Goal: Information Seeking & Learning: Check status

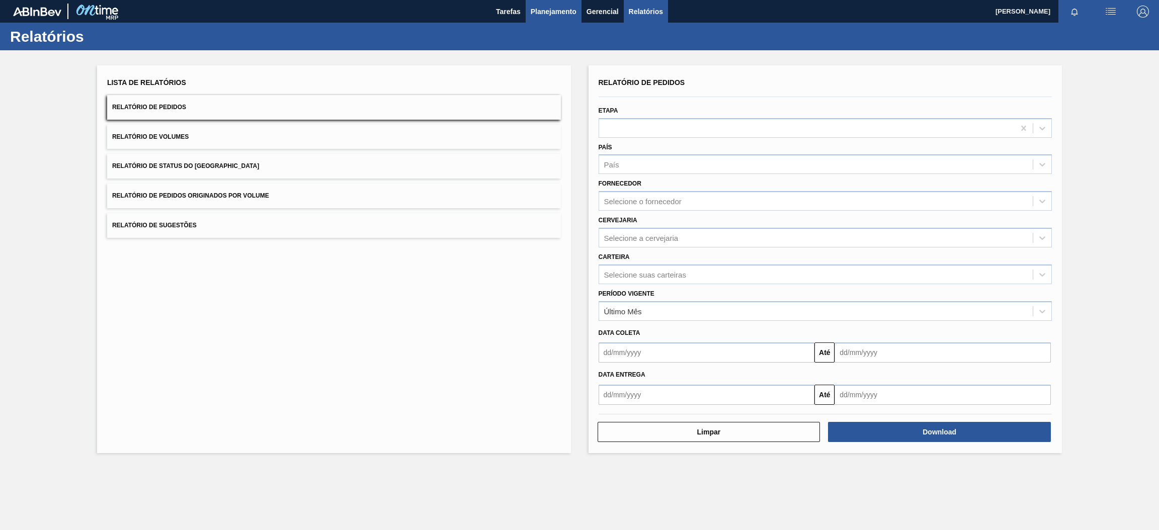
click at [557, 12] on span "Planejamento" at bounding box center [554, 12] width 46 height 12
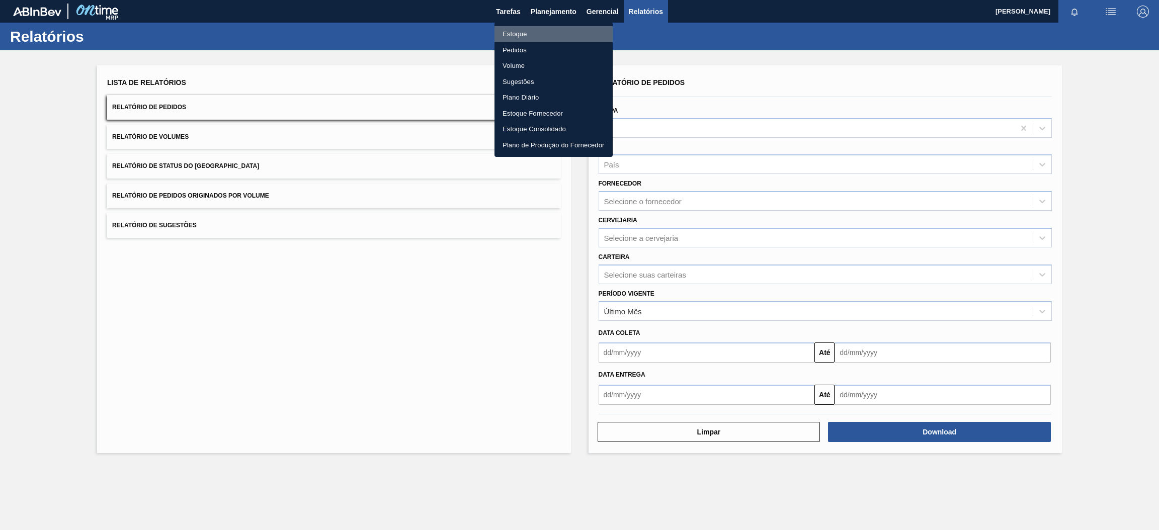
click at [506, 34] on li "Estoque" at bounding box center [553, 34] width 118 height 16
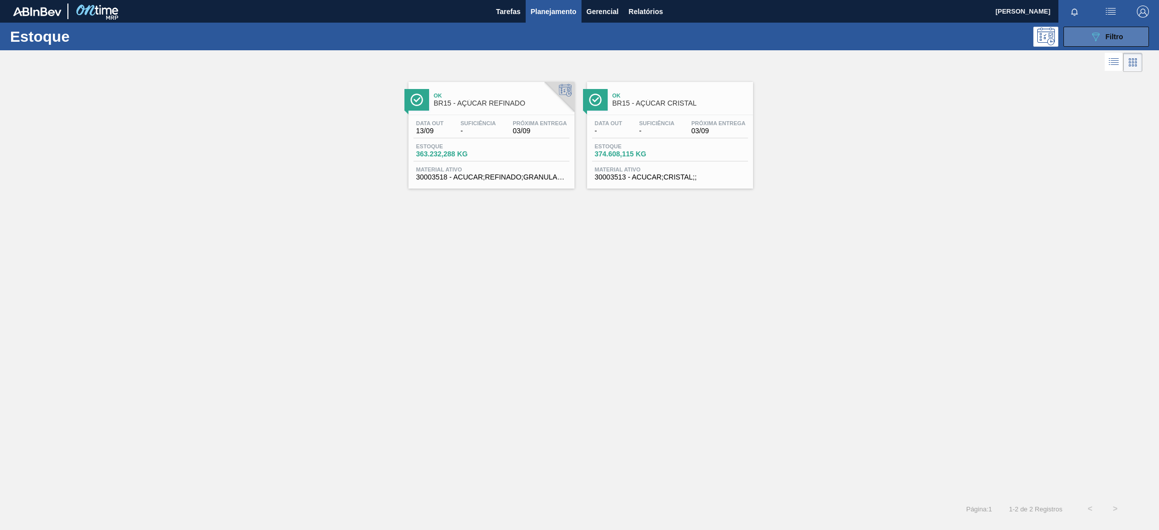
click at [1096, 39] on icon at bounding box center [1096, 37] width 8 height 9
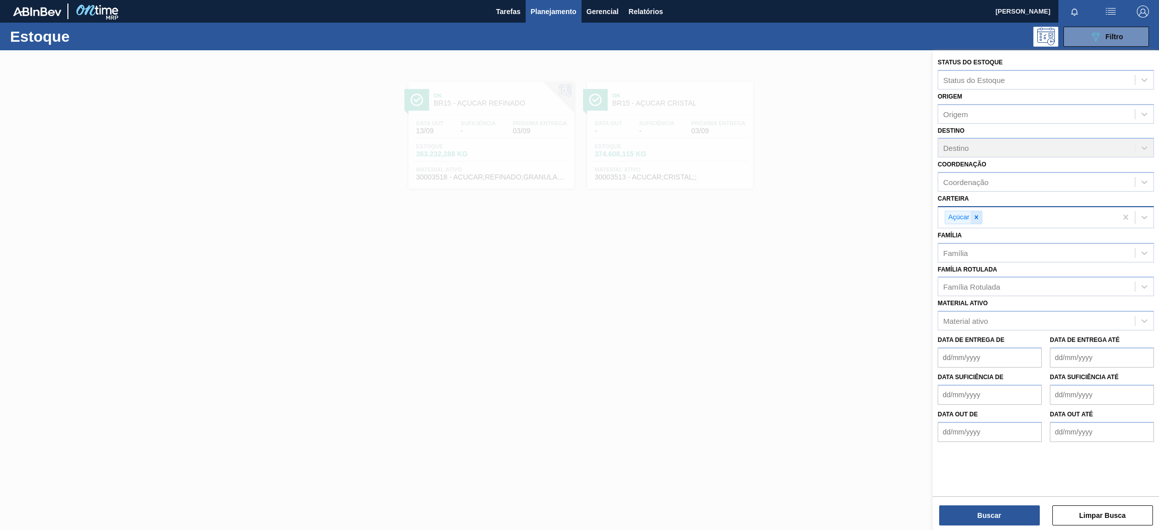
click at [975, 215] on icon at bounding box center [976, 217] width 7 height 7
click at [965, 212] on div "Carteira" at bounding box center [956, 216] width 27 height 9
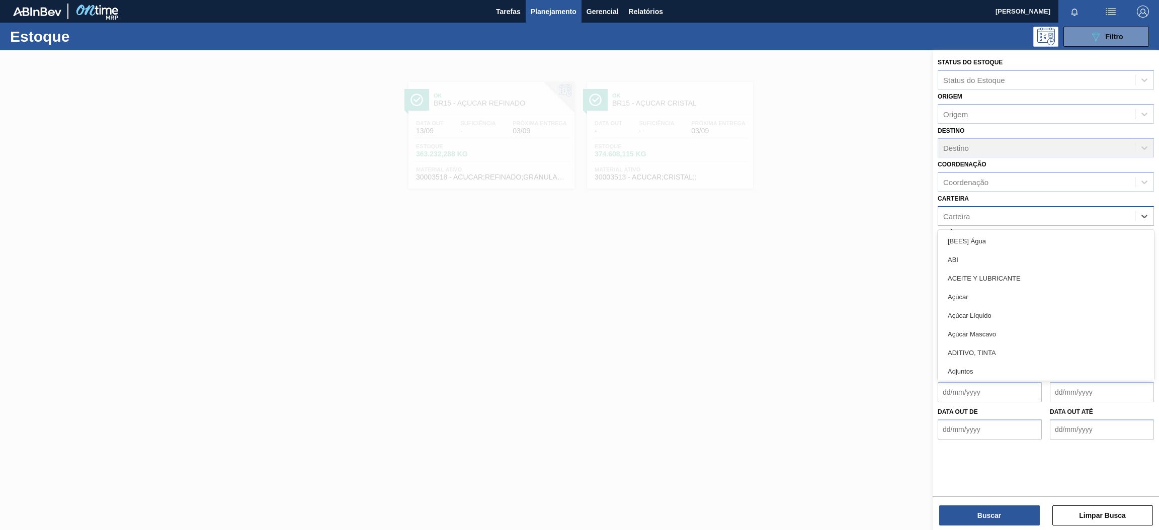
type input "r"
type input "ó"
type input "ró"
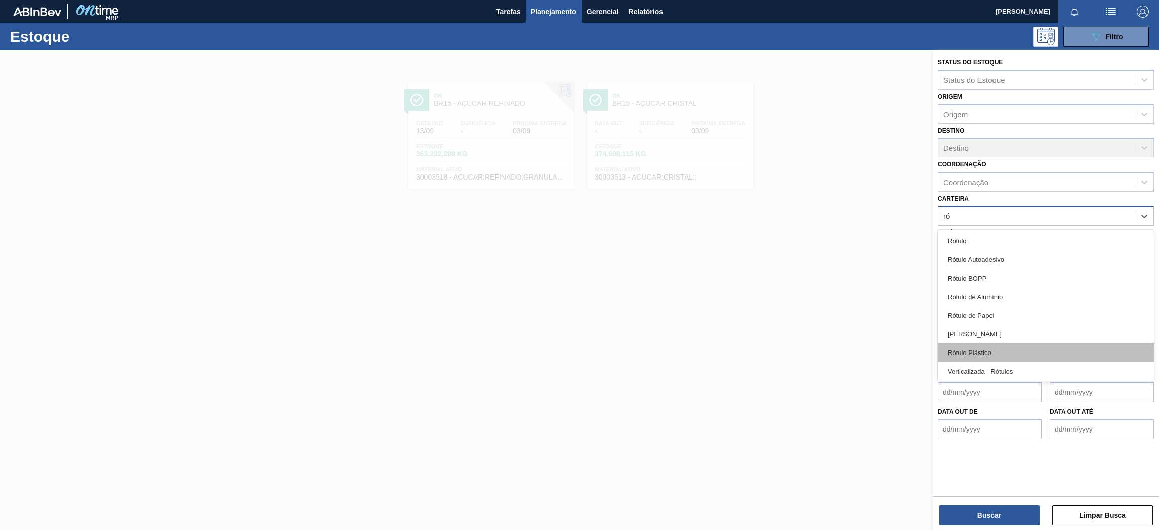
click at [1010, 352] on div "Rótulo Plástico" at bounding box center [1045, 353] width 216 height 19
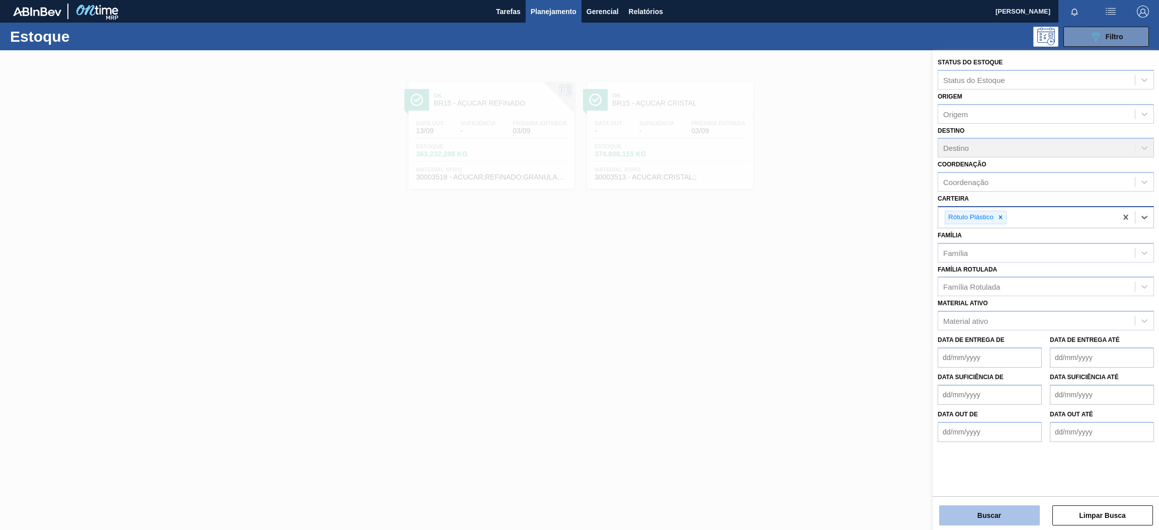
click at [1019, 514] on button "Buscar" at bounding box center [989, 515] width 101 height 20
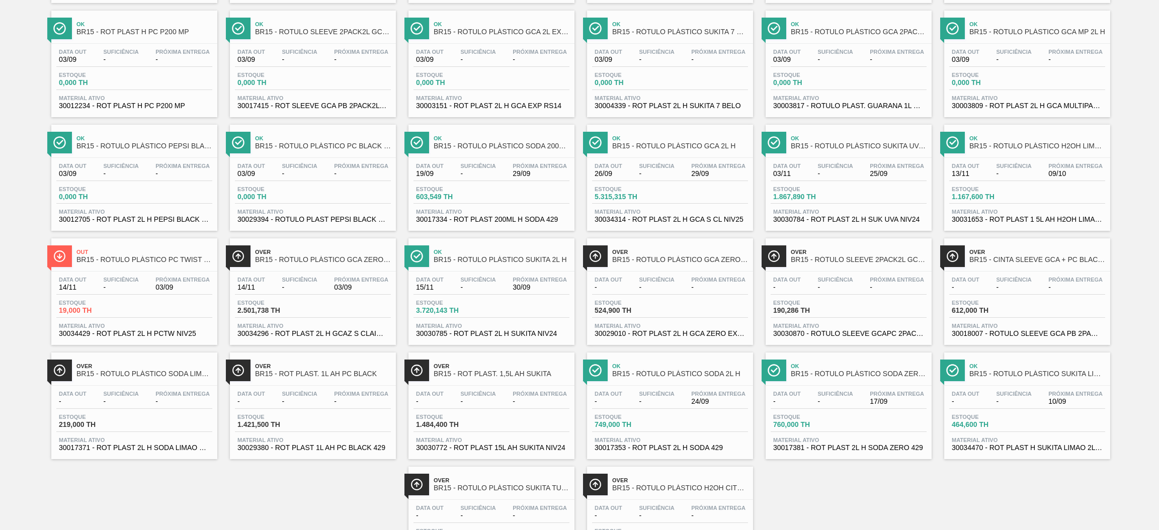
scroll to position [598, 0]
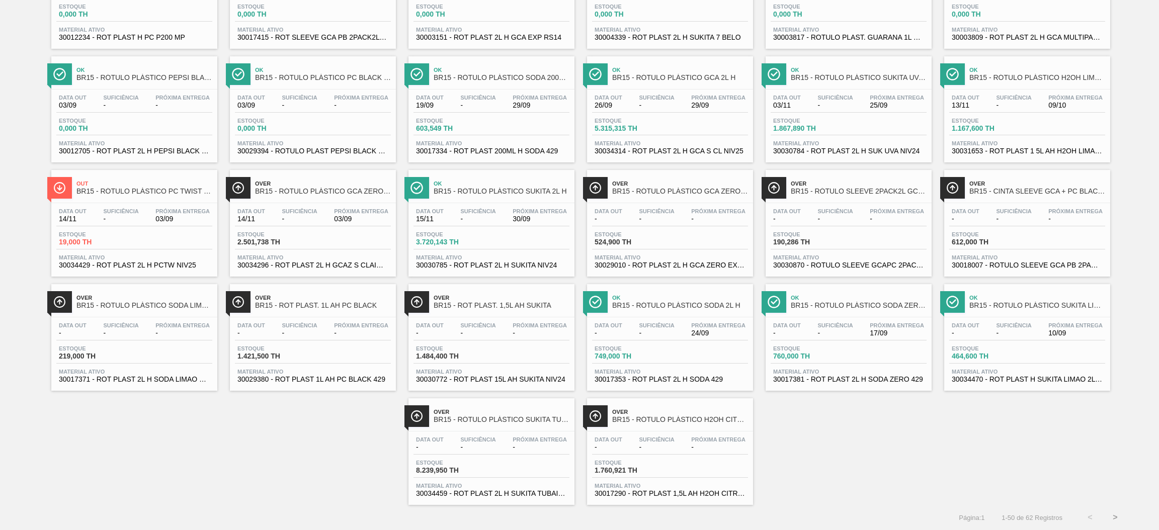
click at [1018, 364] on div "Data out - Suficiência - Próxima Entrega 10/09 Estoque 464,600 TH Material ativ…" at bounding box center [1027, 351] width 166 height 68
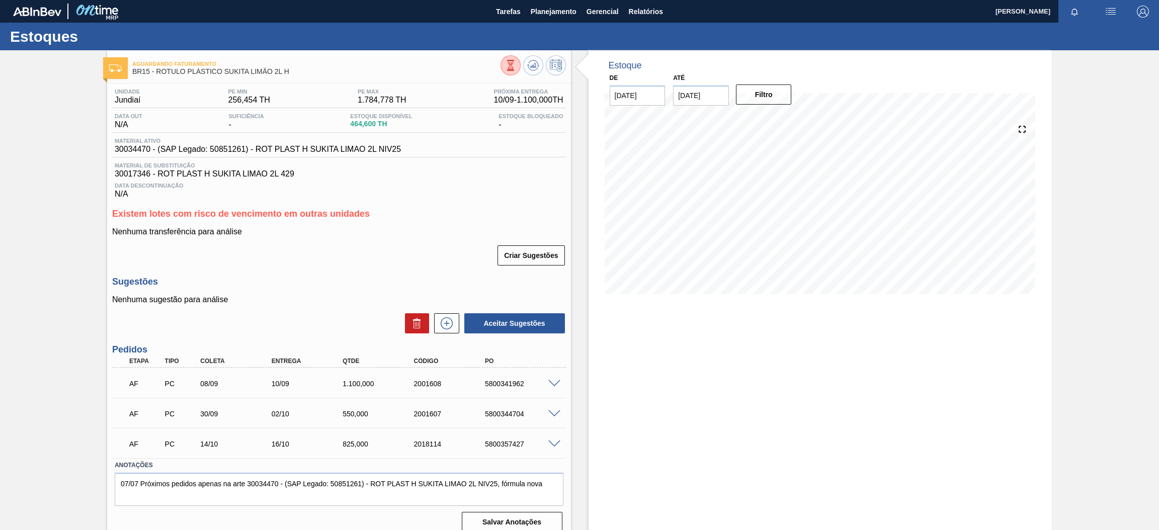
click at [551, 383] on span at bounding box center [554, 384] width 12 height 8
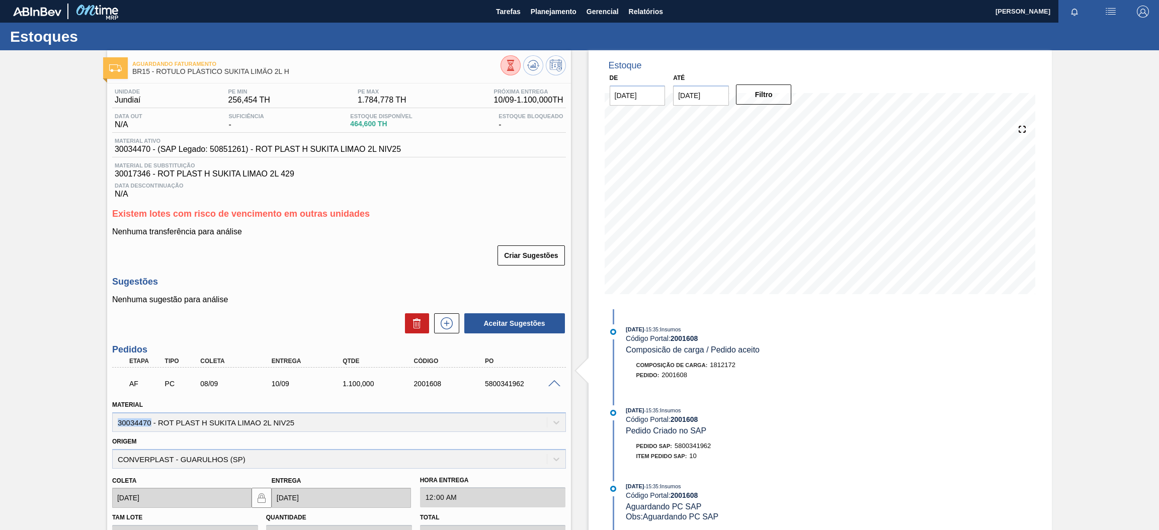
drag, startPoint x: 151, startPoint y: 421, endPoint x: 114, endPoint y: 424, distance: 37.4
click at [114, 424] on div "Material 30034470 - ROT PLAST H SUKITA LIMAO 2L NIV25" at bounding box center [339, 415] width 454 height 34
copy div "30034470"
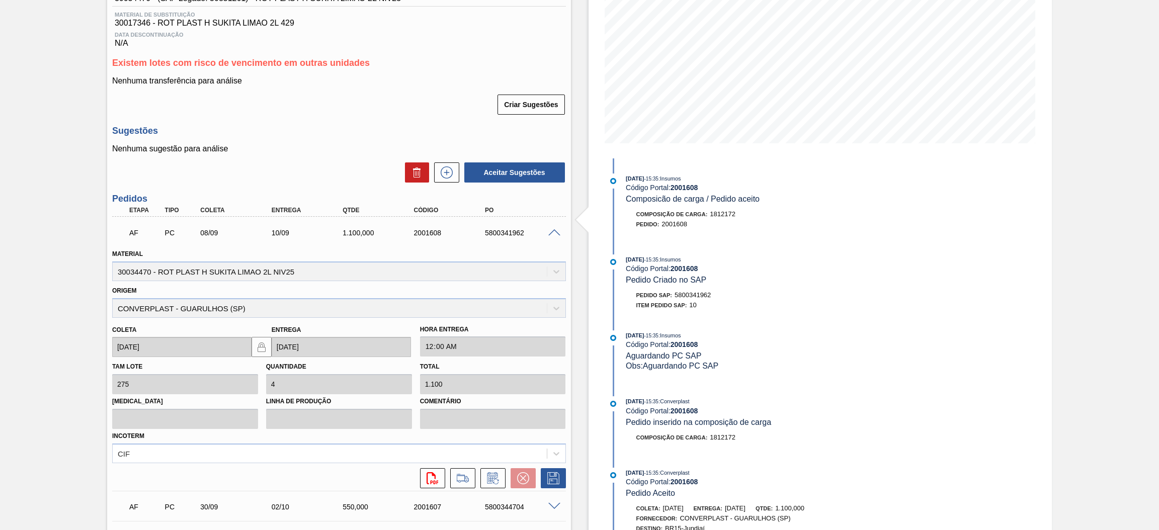
click at [360, 125] on div "Unidade Jundiaí PE MIN 256,454 TH PE MAX 1.784,778 TH Próxima Entrega 10/09 - 1…" at bounding box center [339, 281] width 464 height 696
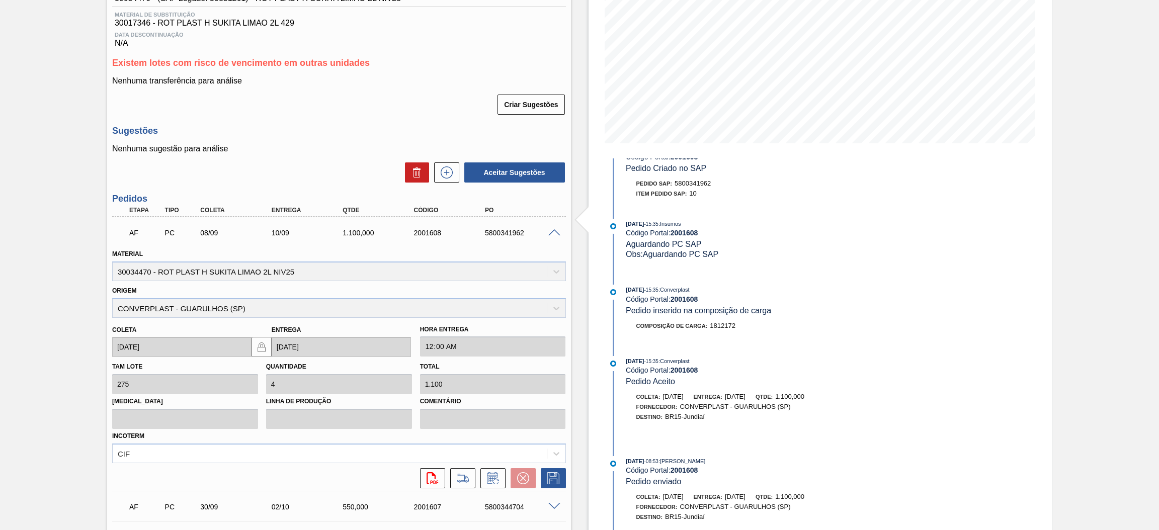
click at [554, 231] on span at bounding box center [554, 233] width 12 height 8
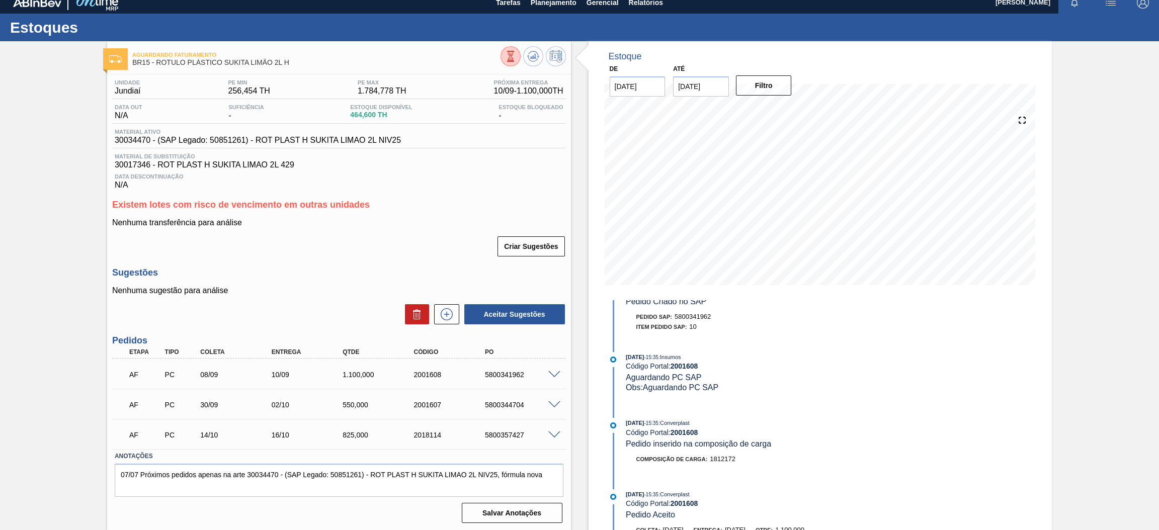
click at [553, 401] on span at bounding box center [554, 405] width 12 height 8
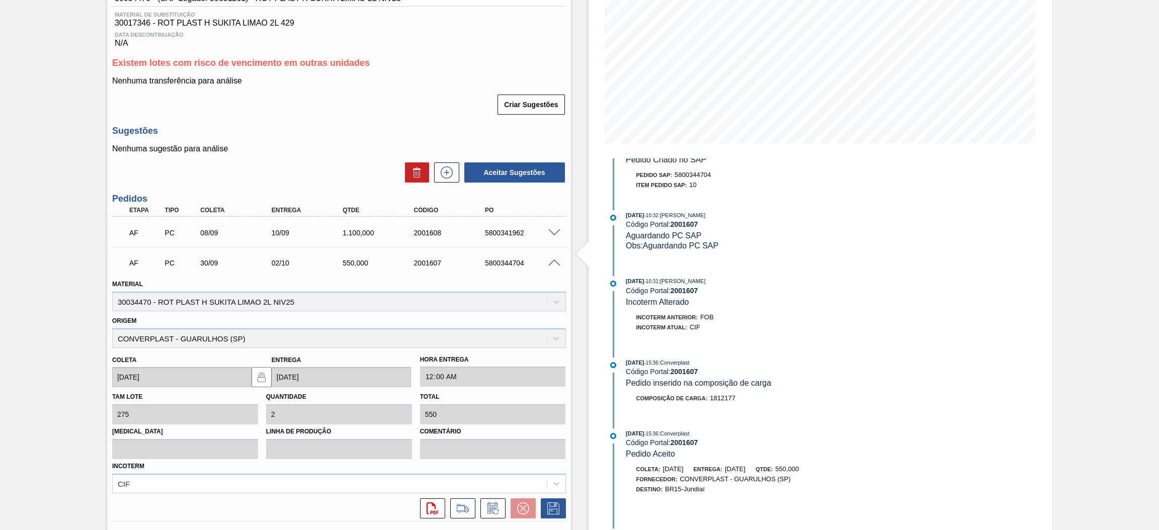
click at [551, 261] on span at bounding box center [554, 264] width 12 height 8
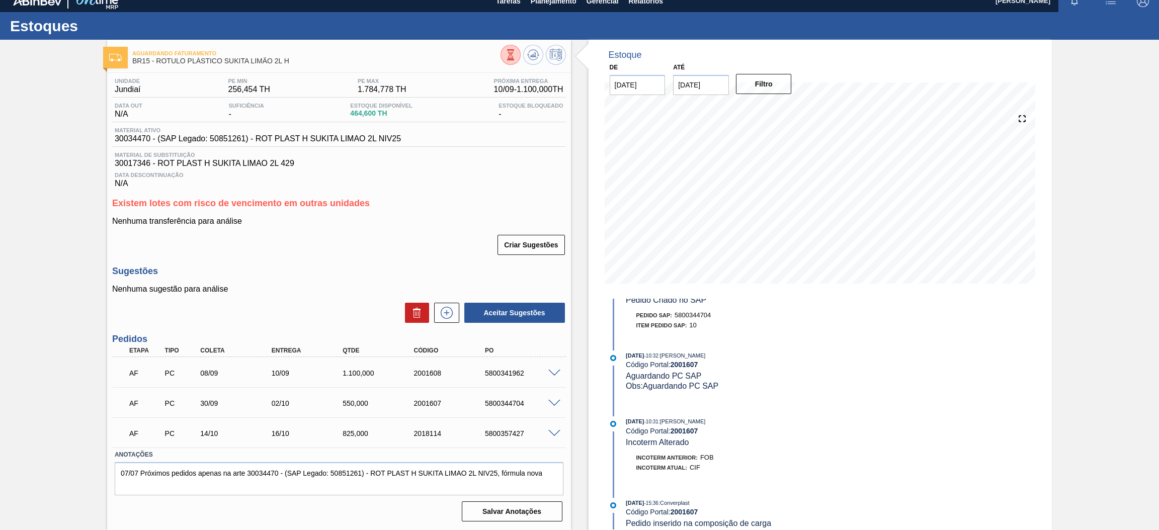
scroll to position [9, 0]
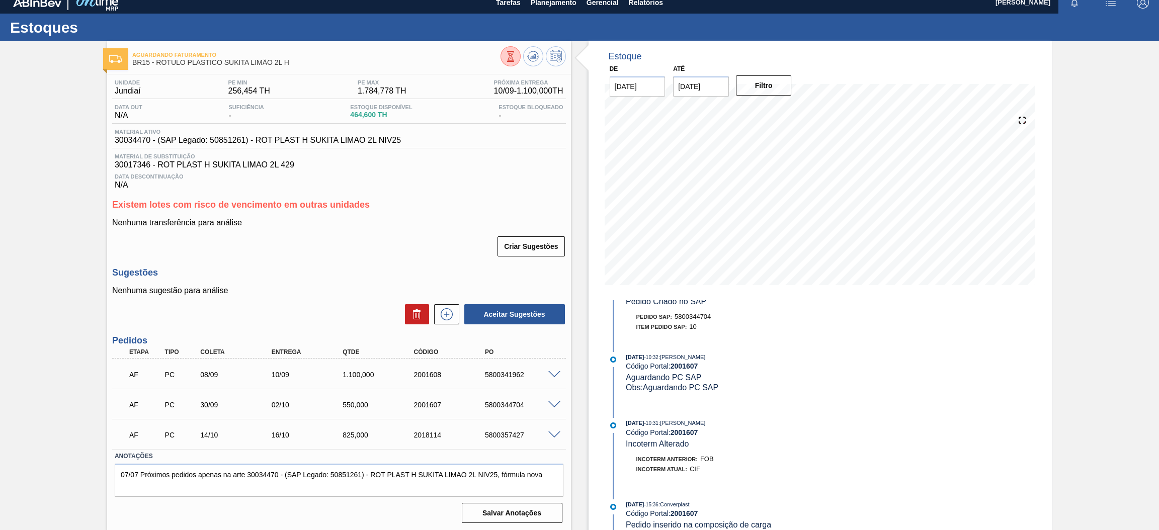
click at [553, 376] on span at bounding box center [554, 375] width 12 height 8
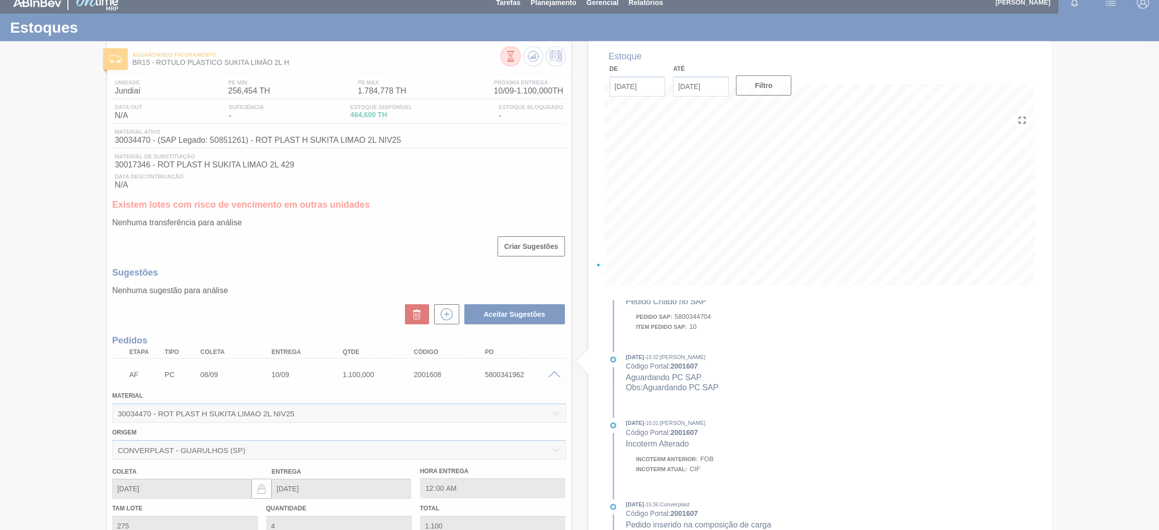
scroll to position [151, 0]
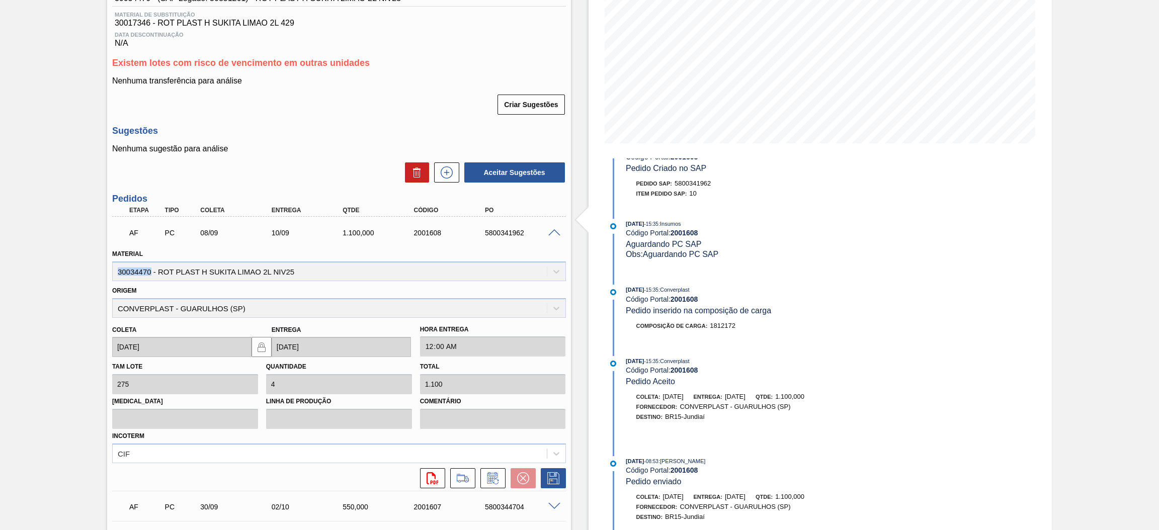
drag, startPoint x: 150, startPoint y: 268, endPoint x: 117, endPoint y: 272, distance: 33.4
click at [117, 272] on div "Material 30034470 - ROT PLAST H SUKITA LIMAO 2L NIV25" at bounding box center [339, 264] width 454 height 34
copy div "30034470"
drag, startPoint x: 295, startPoint y: 270, endPoint x: 159, endPoint y: 271, distance: 135.8
click at [159, 271] on div "Material 30034470 - ROT PLAST H SUKITA LIMAO 2L NIV25" at bounding box center [339, 264] width 454 height 34
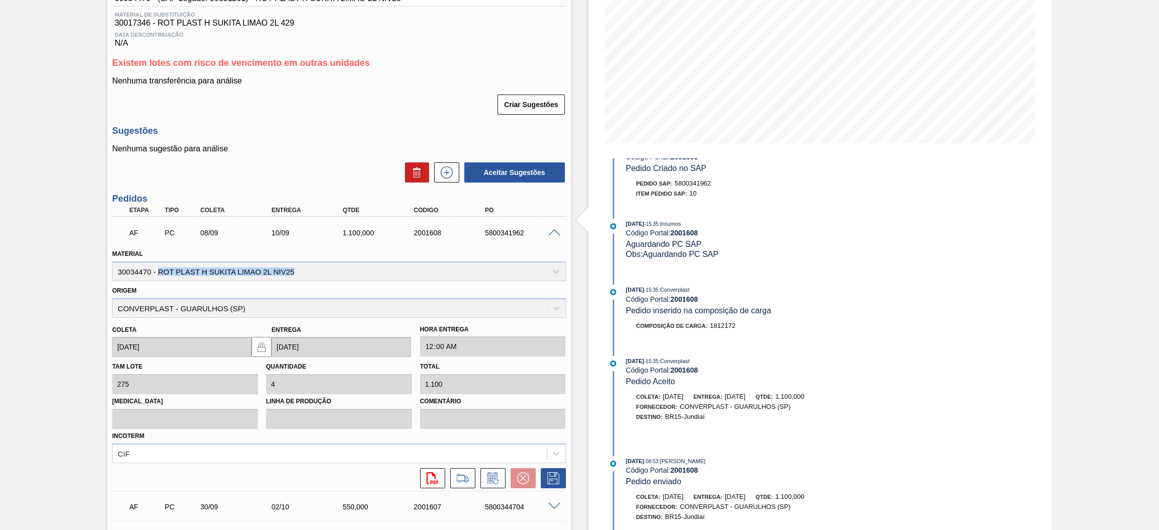
copy div "ROT PLAST H SUKITA LIMAO 2L NIV25"
click at [553, 228] on div at bounding box center [556, 232] width 20 height 8
click at [549, 232] on span at bounding box center [554, 233] width 12 height 8
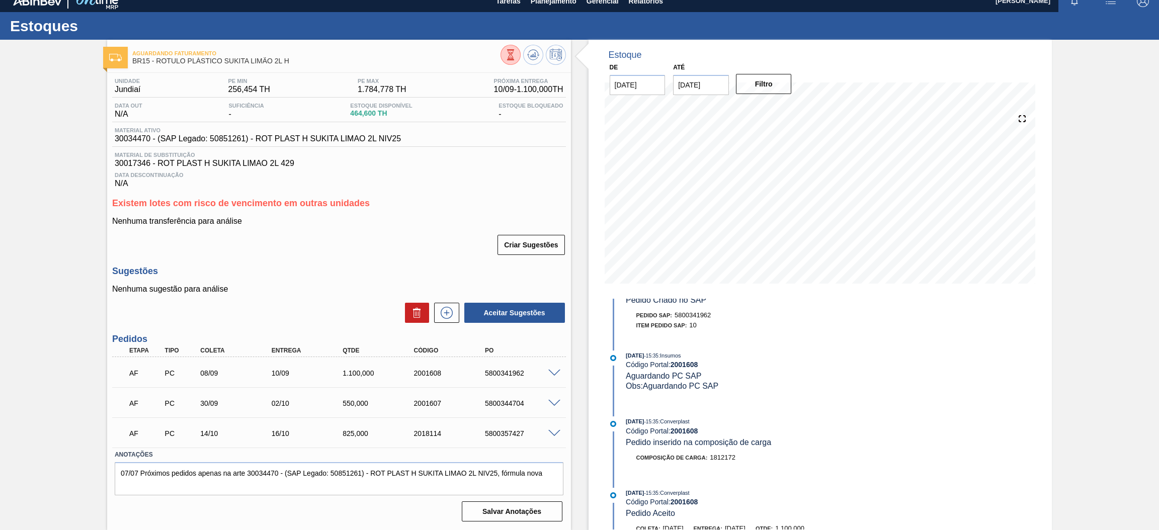
scroll to position [9, 0]
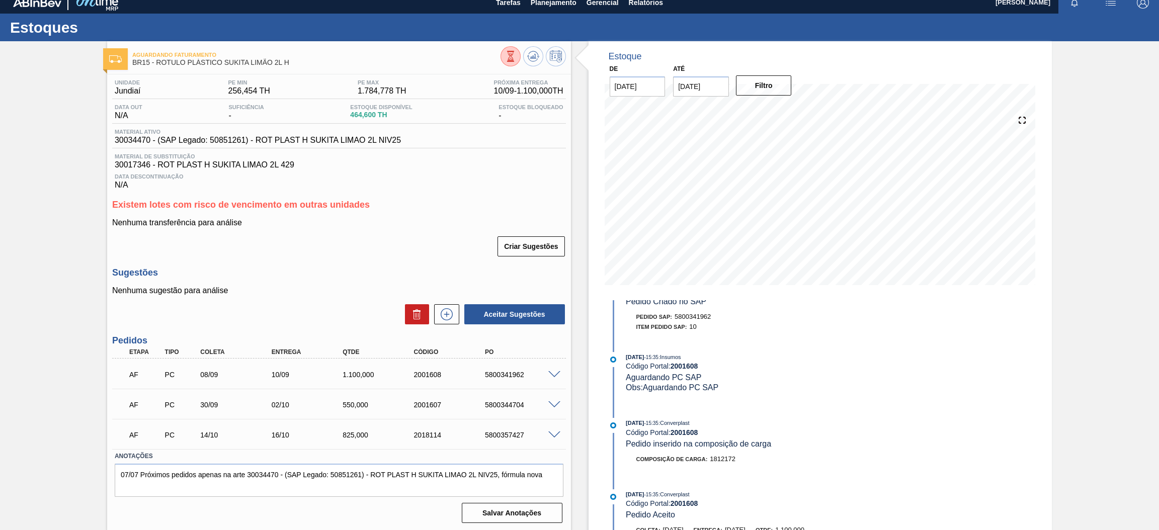
click at [551, 403] on span at bounding box center [554, 405] width 12 height 8
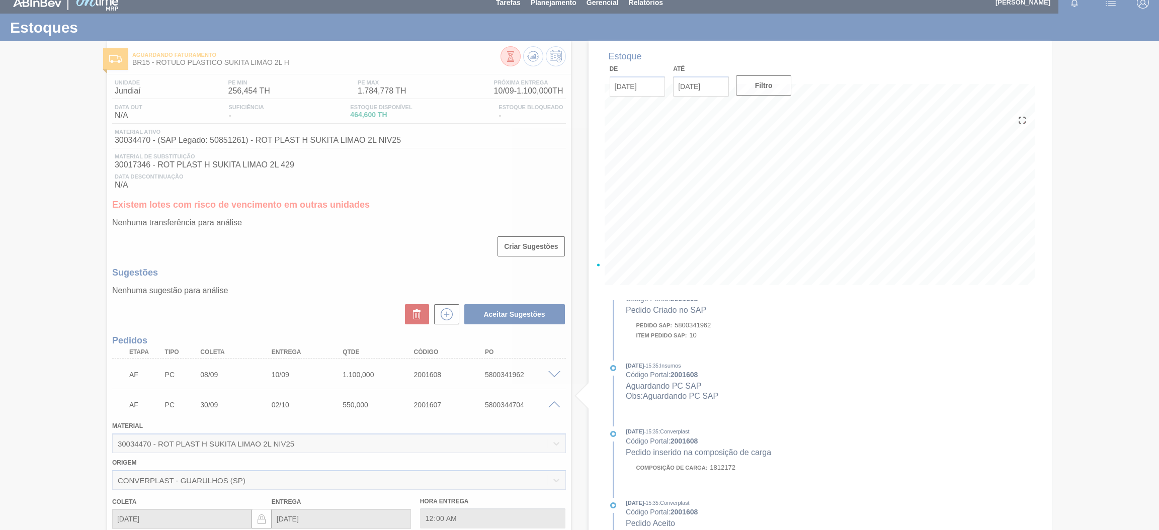
scroll to position [151, 0]
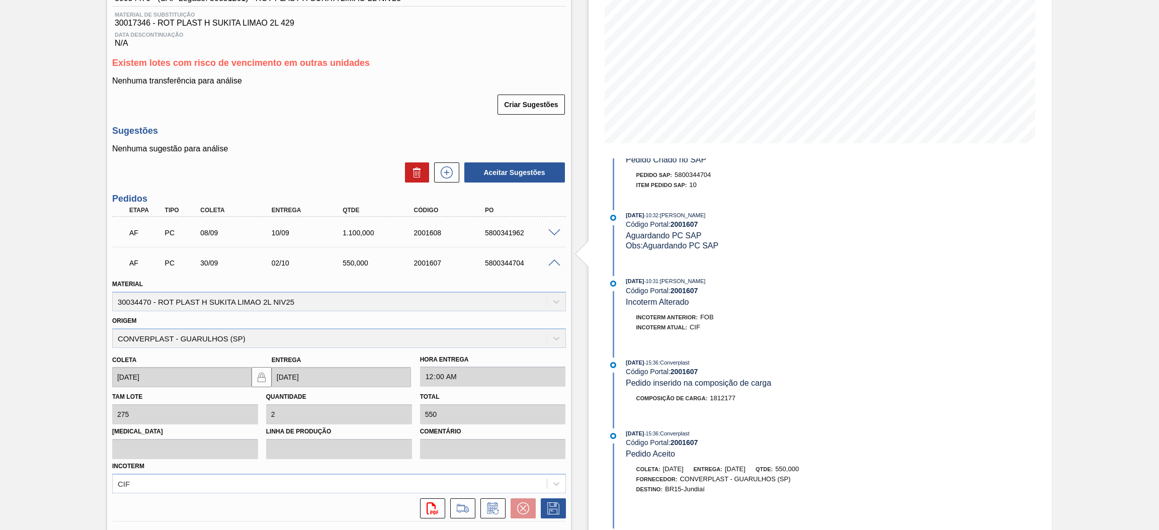
click at [552, 261] on span at bounding box center [554, 264] width 12 height 8
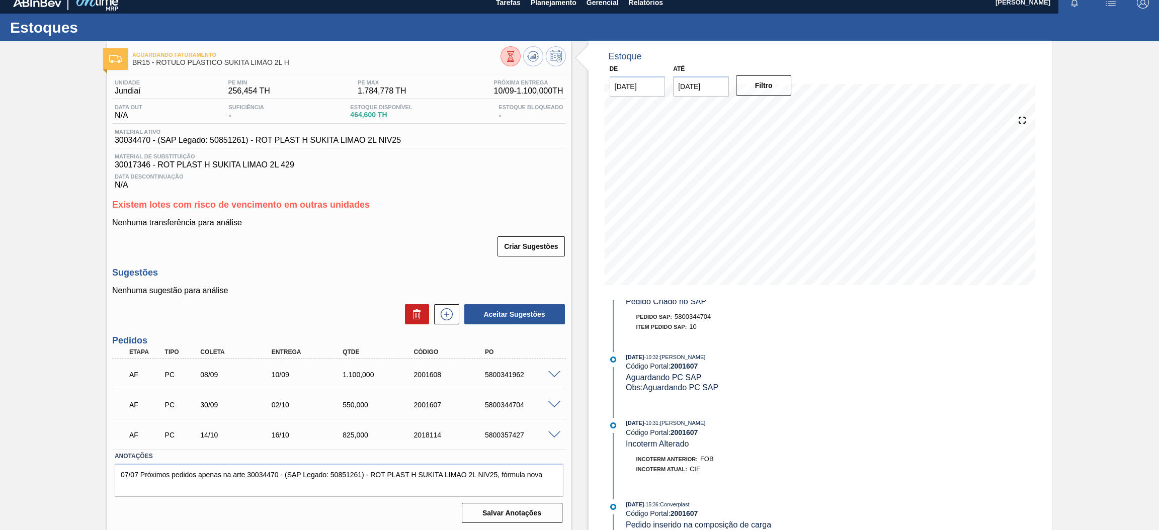
click at [553, 432] on span at bounding box center [554, 436] width 12 height 8
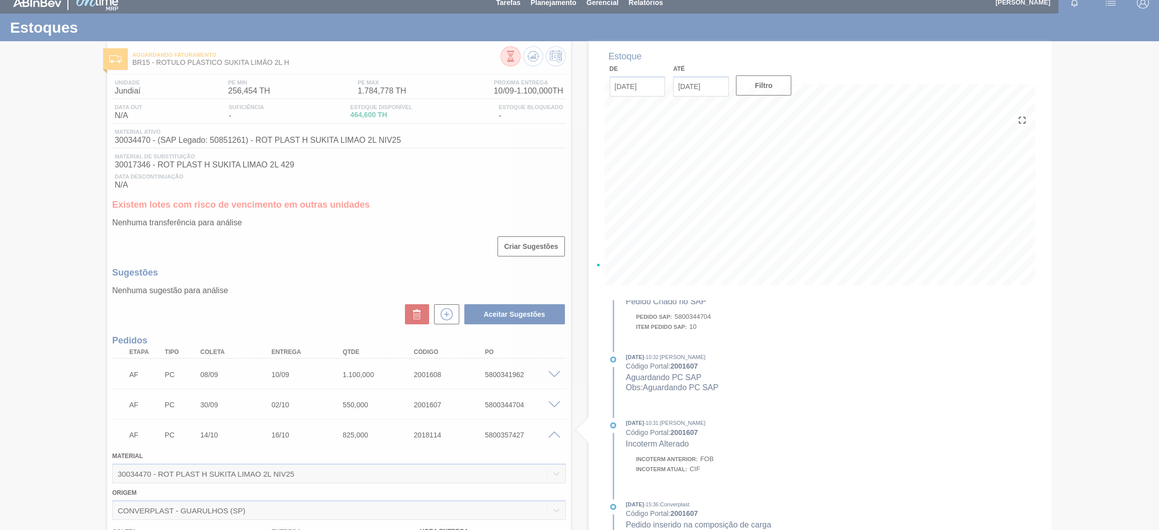
scroll to position [151, 0]
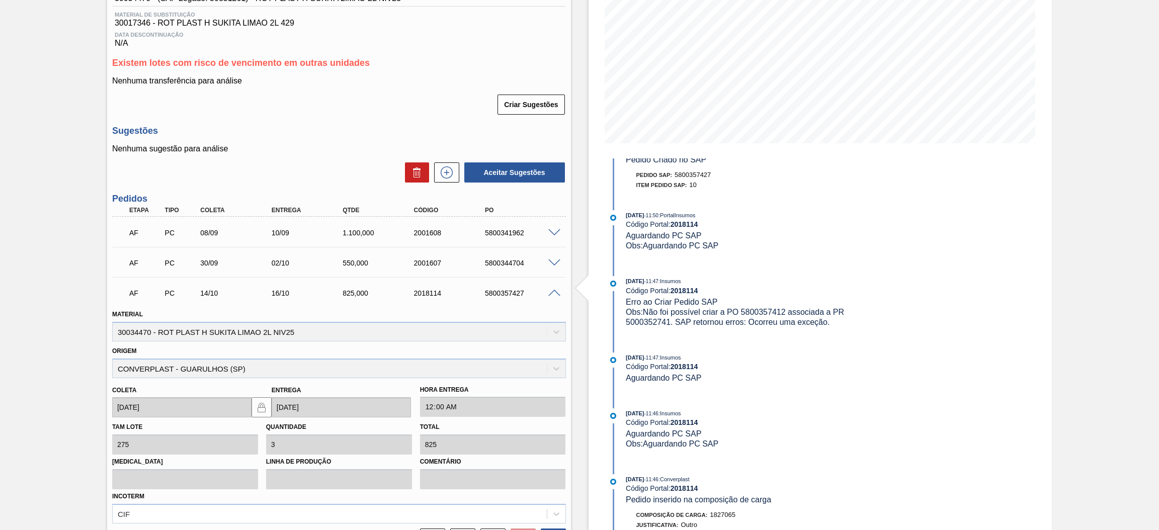
click at [551, 291] on span at bounding box center [554, 294] width 12 height 8
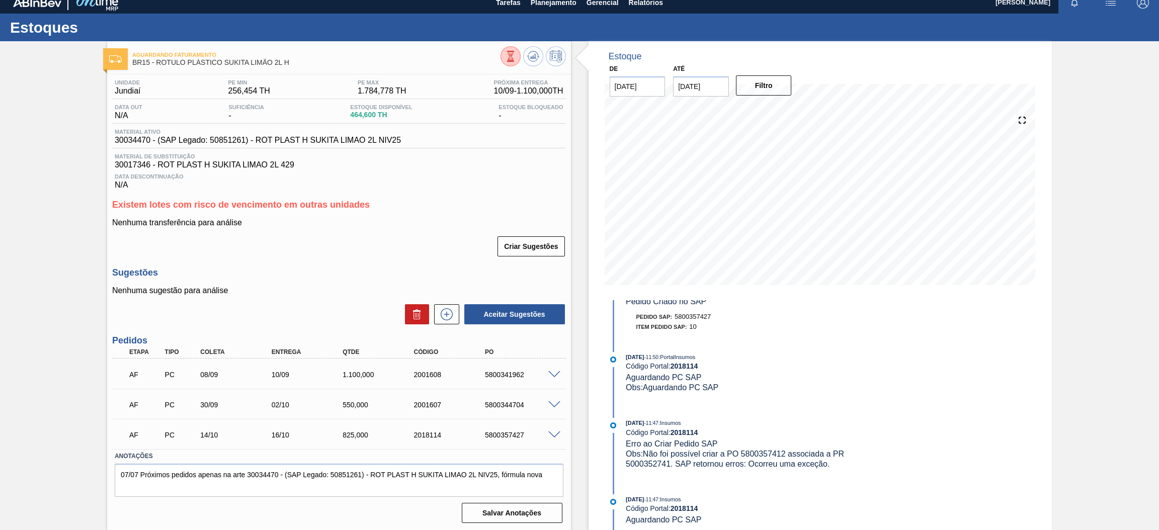
scroll to position [0, 0]
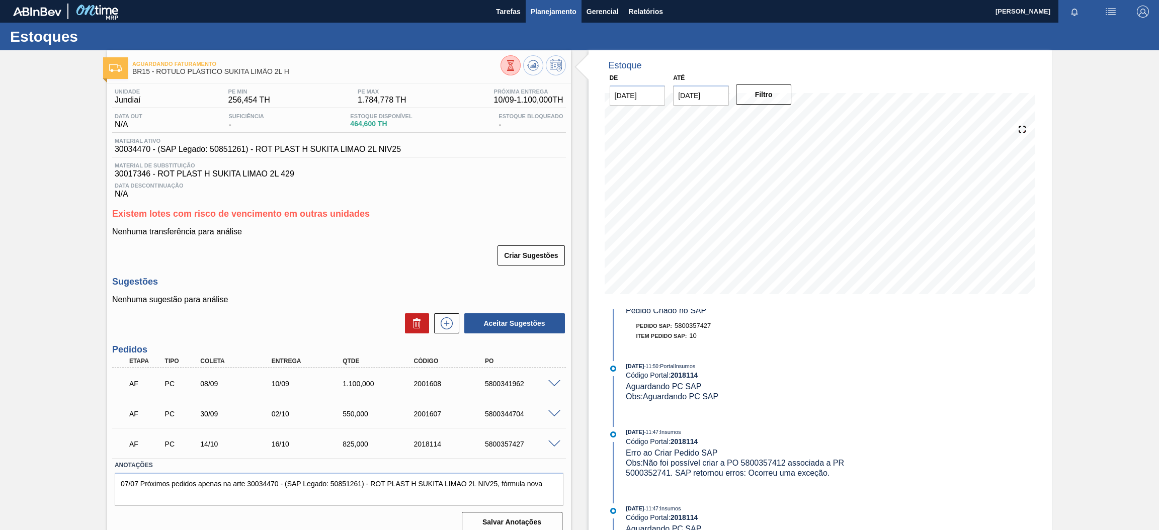
click at [559, 11] on span "Planejamento" at bounding box center [554, 12] width 46 height 12
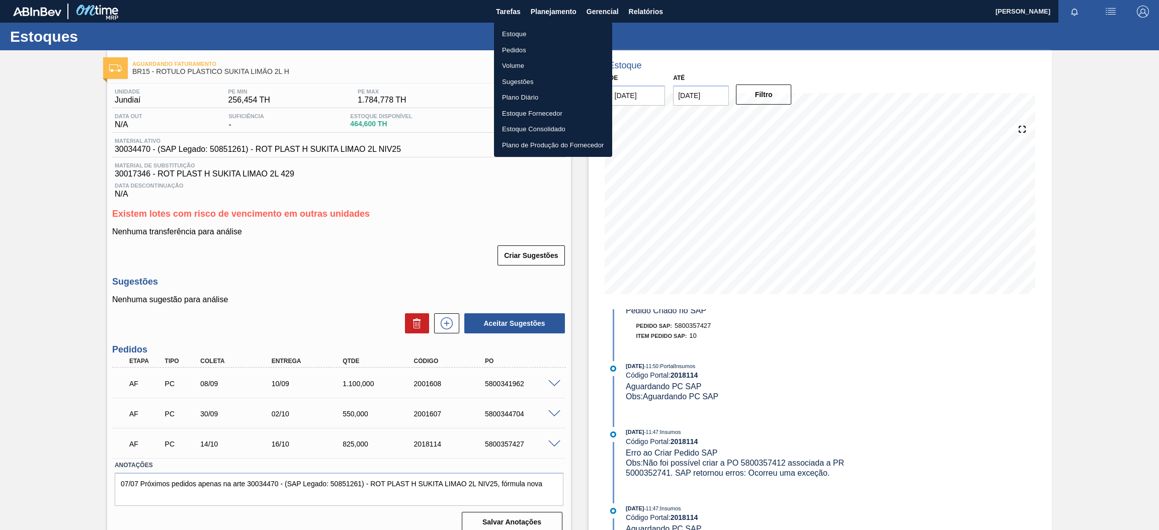
click at [544, 32] on li "Estoque" at bounding box center [553, 34] width 118 height 16
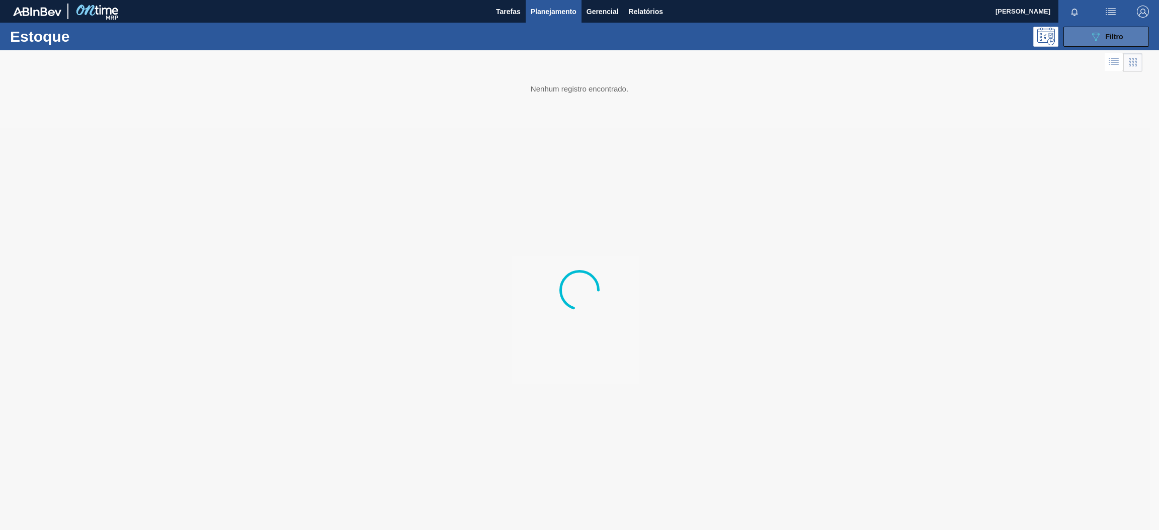
click at [1116, 43] on button "089F7B8B-B2A5-4AFE-B5C0-19BA573D28AC Filtro" at bounding box center [1106, 37] width 86 height 20
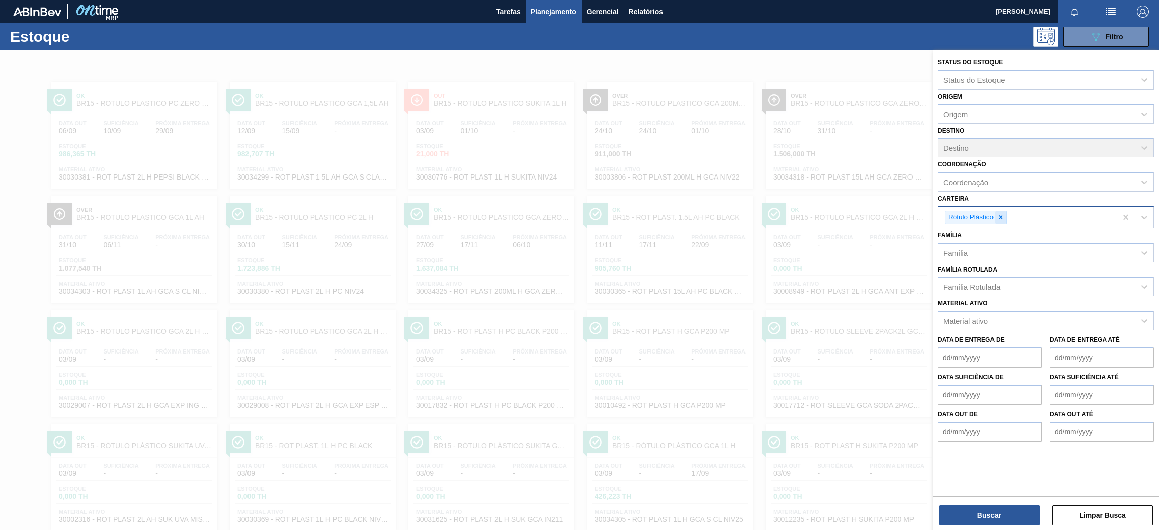
click at [1000, 214] on icon at bounding box center [1000, 217] width 7 height 7
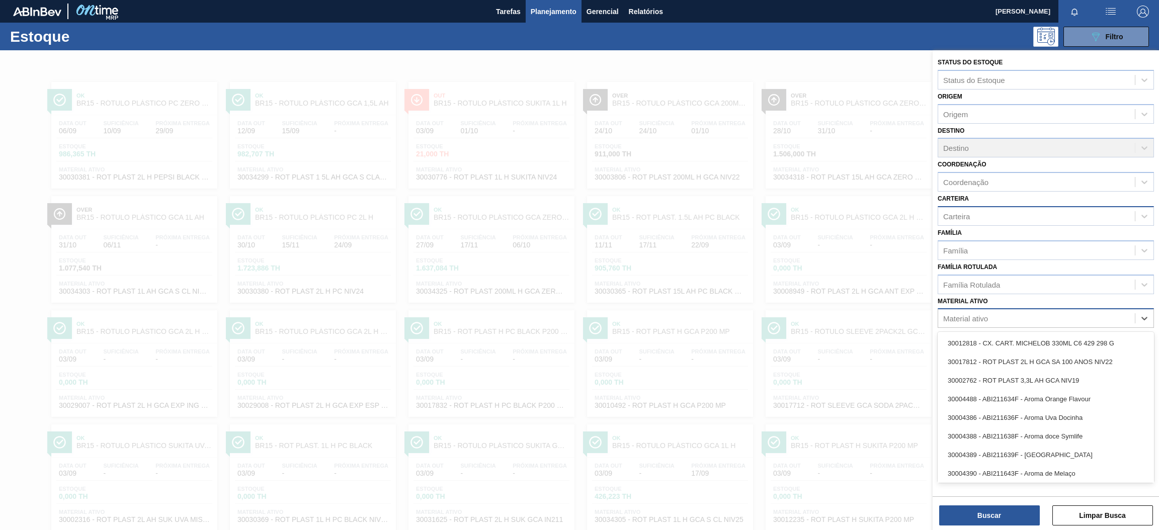
click at [994, 321] on div "Material ativo" at bounding box center [1036, 318] width 197 height 15
paste ativo "30034560"
type ativo "30034560"
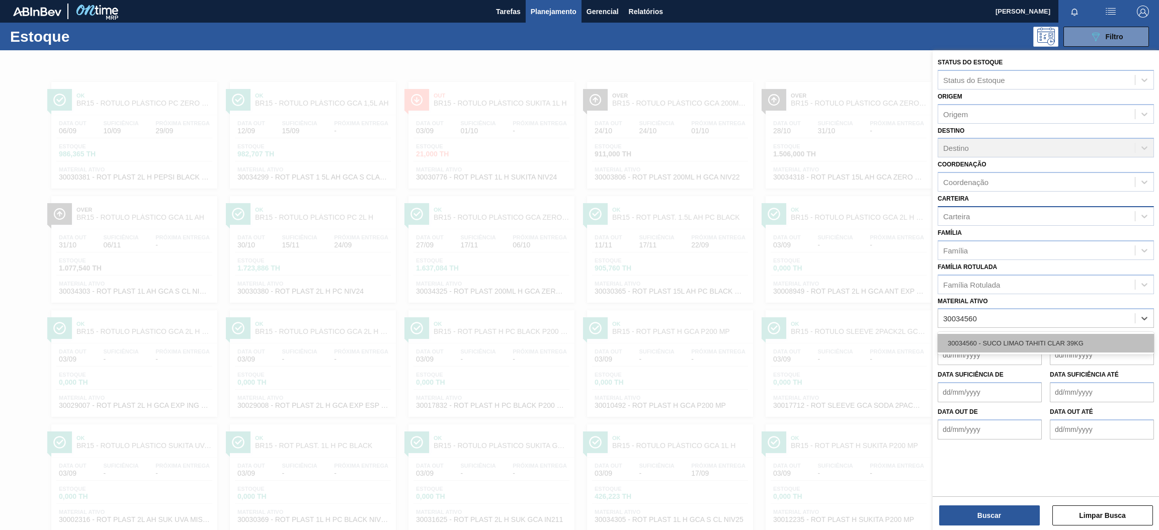
click at [1007, 344] on div "30034560 - SUCO LIMAO TAHITI CLAR 39KG" at bounding box center [1045, 343] width 216 height 19
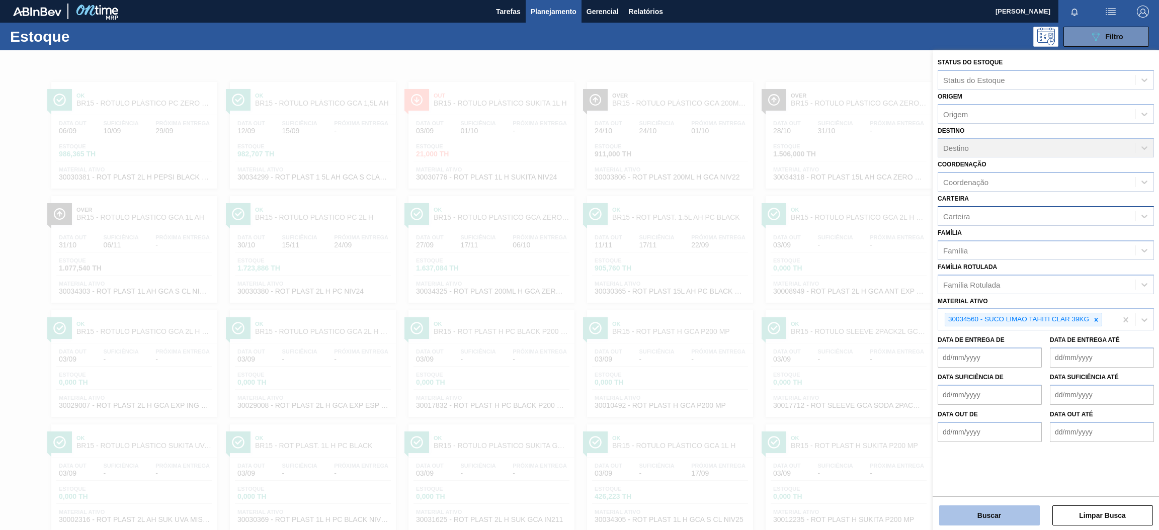
click at [1004, 520] on button "Buscar" at bounding box center [989, 515] width 101 height 20
